Goal: Information Seeking & Learning: Learn about a topic

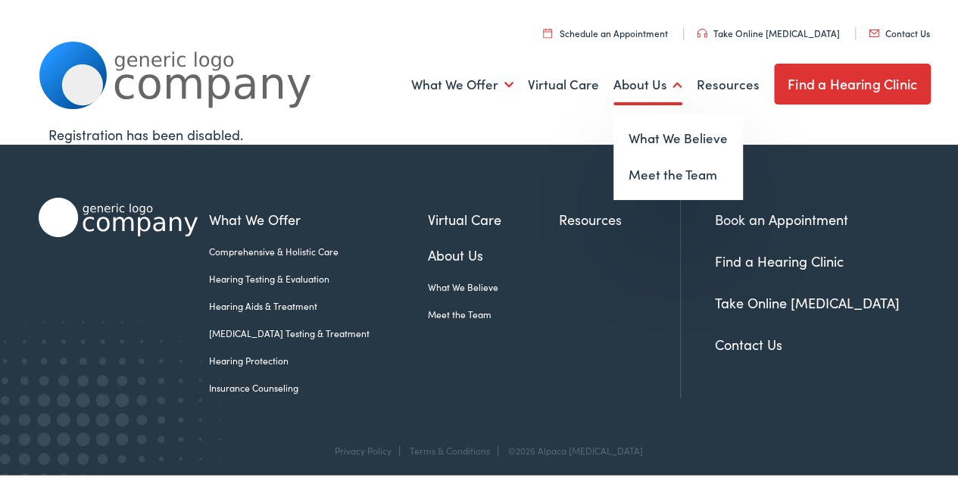
click at [641, 72] on link "About Us" at bounding box center [647, 82] width 69 height 56
click at [644, 84] on link "About Us" at bounding box center [647, 82] width 69 height 56
click at [647, 136] on link "What We Believe" at bounding box center [677, 135] width 129 height 36
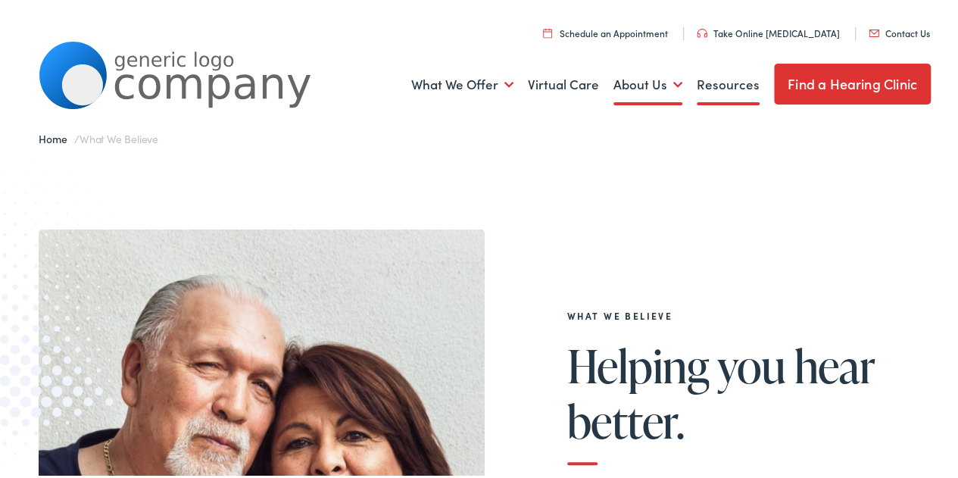
click at [704, 83] on link "Resources" at bounding box center [728, 82] width 63 height 56
